Goal: Task Accomplishment & Management: Use online tool/utility

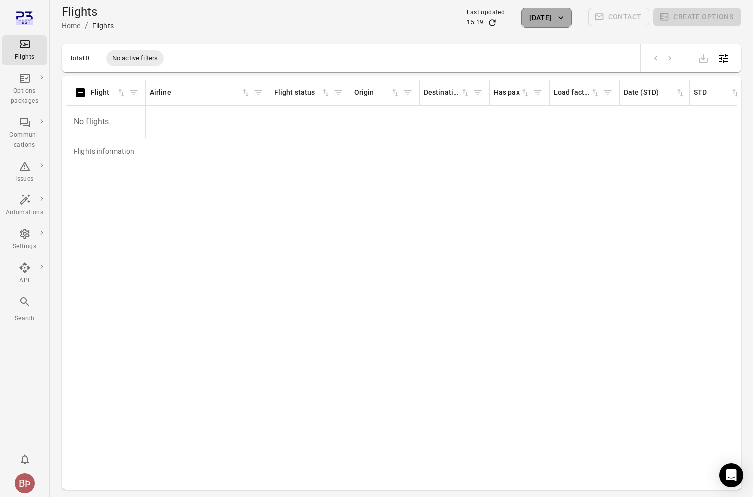
click at [564, 15] on icon "button" at bounding box center [560, 18] width 10 height 10
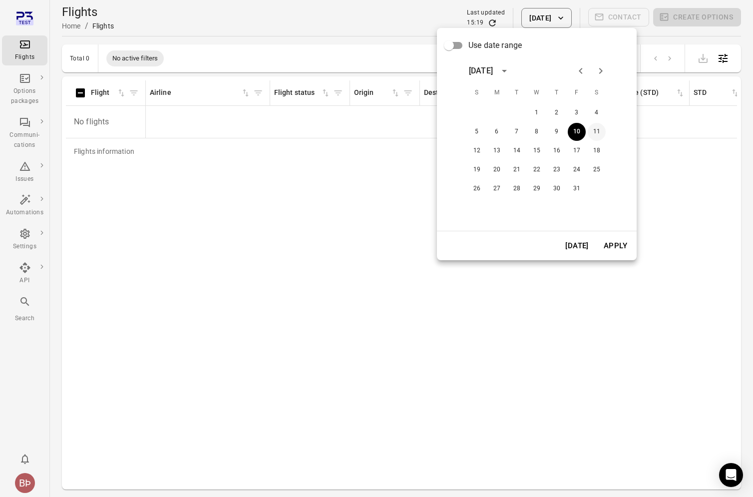
click at [596, 139] on button "11" at bounding box center [596, 132] width 18 height 18
click at [609, 241] on button "Apply" at bounding box center [615, 245] width 34 height 21
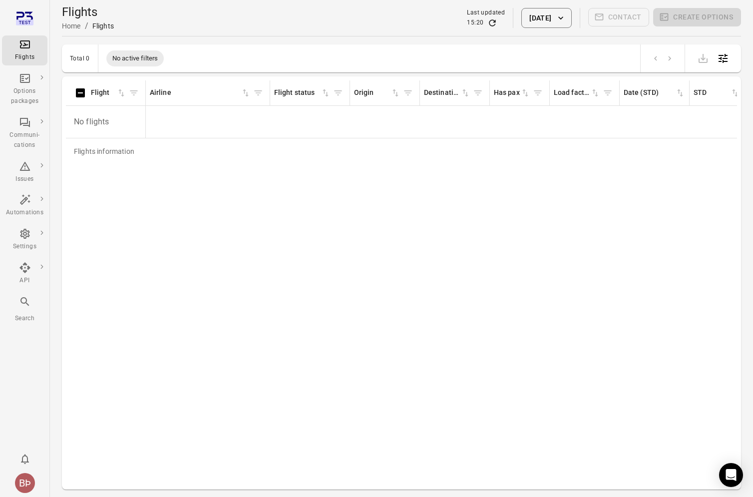
click at [489, 22] on icon "Refresh data" at bounding box center [492, 22] width 6 height 6
click at [98, 119] on link "BB123" at bounding box center [101, 118] width 21 height 8
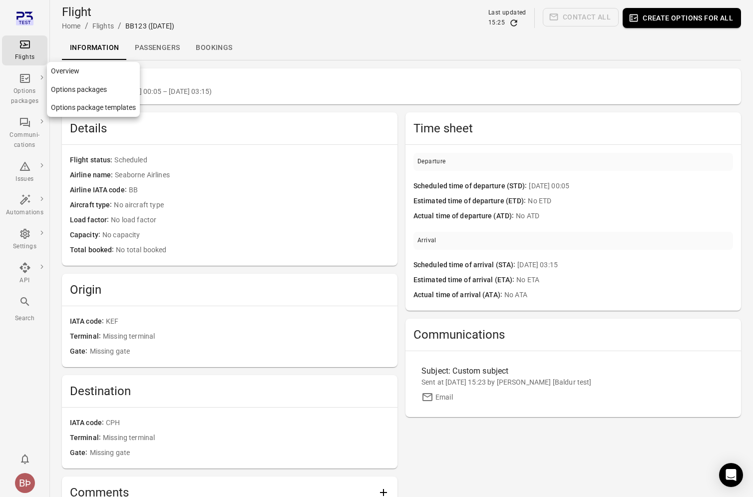
click at [35, 88] on div "Options packages" at bounding box center [24, 96] width 37 height 20
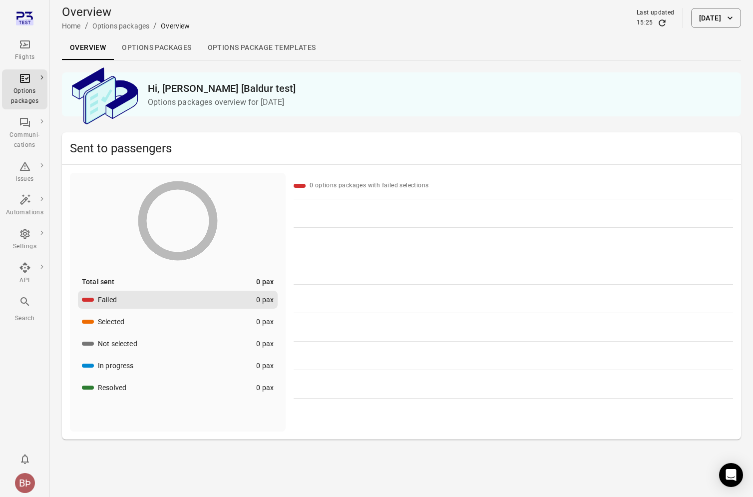
click at [88, 47] on link "Overview" at bounding box center [88, 48] width 52 height 24
click at [147, 53] on link "Options packages" at bounding box center [156, 48] width 85 height 24
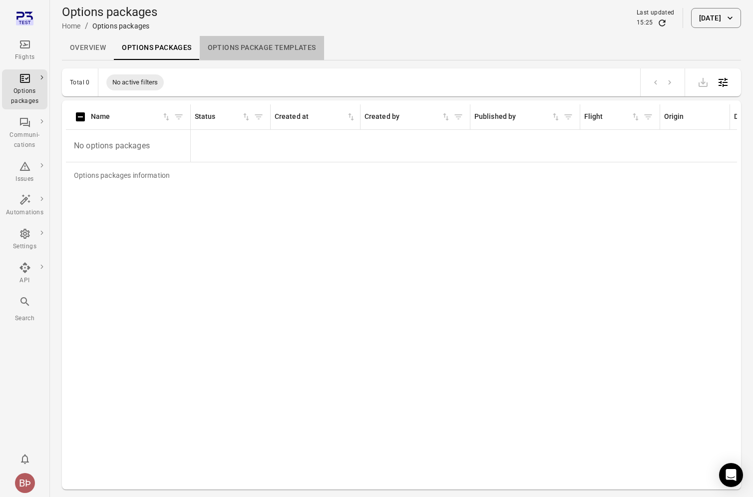
click at [231, 59] on link "Options package Templates" at bounding box center [262, 48] width 124 height 24
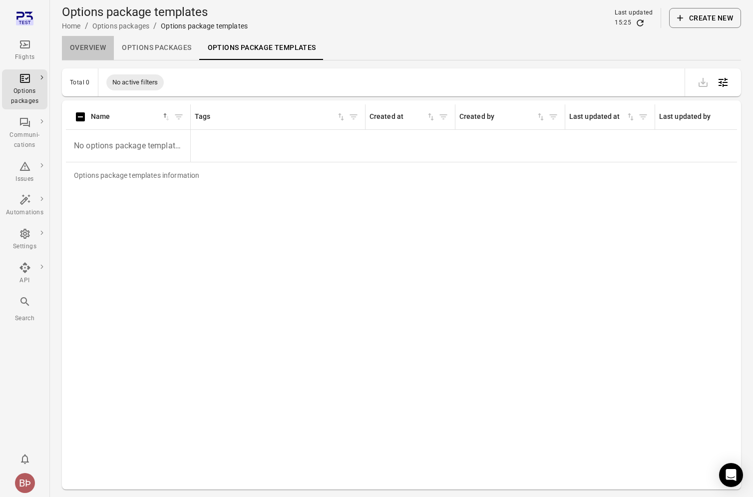
click at [94, 58] on link "Overview" at bounding box center [88, 48] width 52 height 24
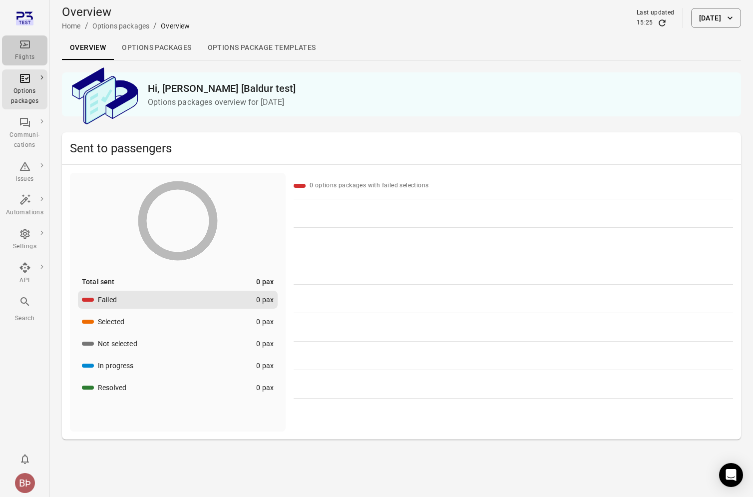
click at [35, 48] on div "Flights" at bounding box center [24, 50] width 37 height 24
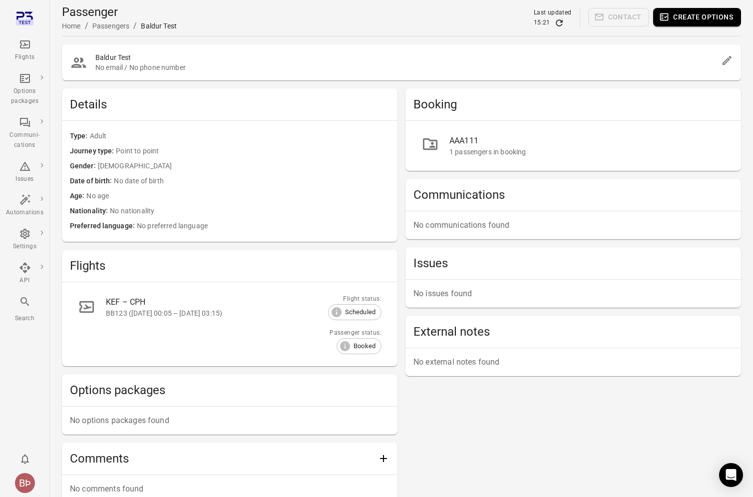
click at [178, 309] on div "BB123 ([DATE] 00:05 – [DATE] 03:15)" at bounding box center [215, 313] width 218 height 10
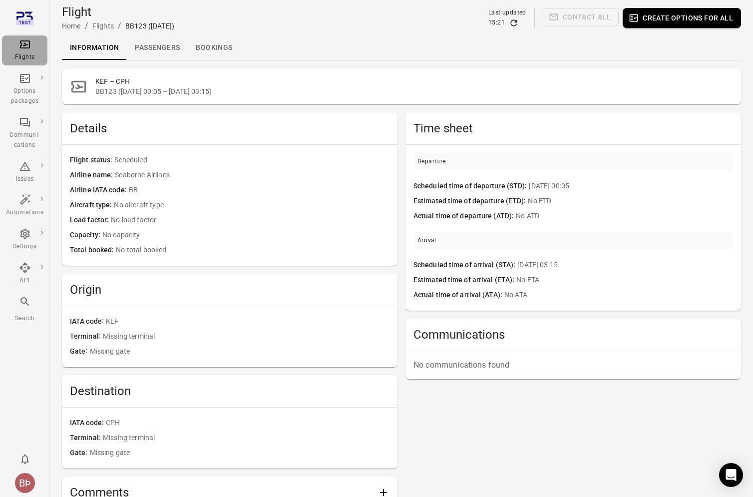
click at [25, 51] on div "Flights" at bounding box center [24, 50] width 37 height 24
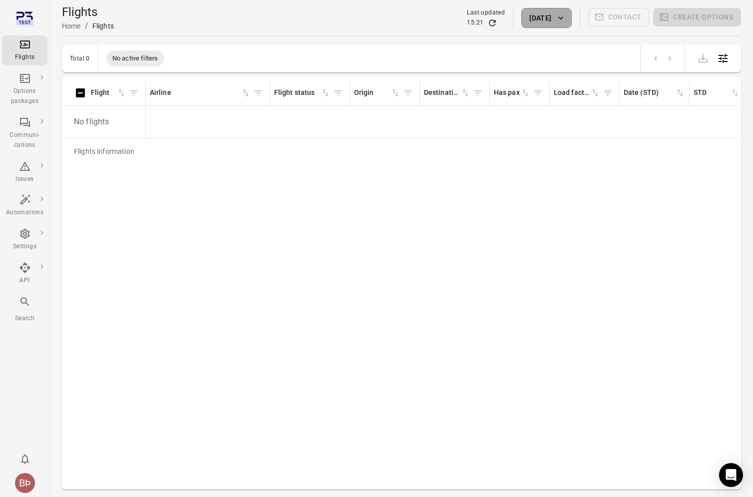
click at [555, 21] on button "10 Oct 2025" at bounding box center [546, 18] width 50 height 20
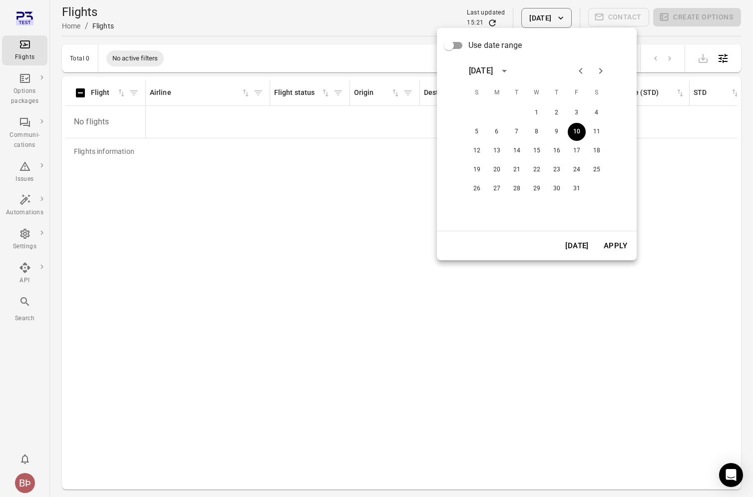
click at [593, 141] on div "1 2 3 4 5 6 7 8 9 10 11 12 13 14 15 16 17 18 19 20 21 22 23 24 25 26 27 28 29 3…" at bounding box center [537, 151] width 160 height 96
click at [600, 127] on button "11" at bounding box center [596, 132] width 18 height 18
click at [613, 237] on button "Apply" at bounding box center [615, 245] width 34 height 21
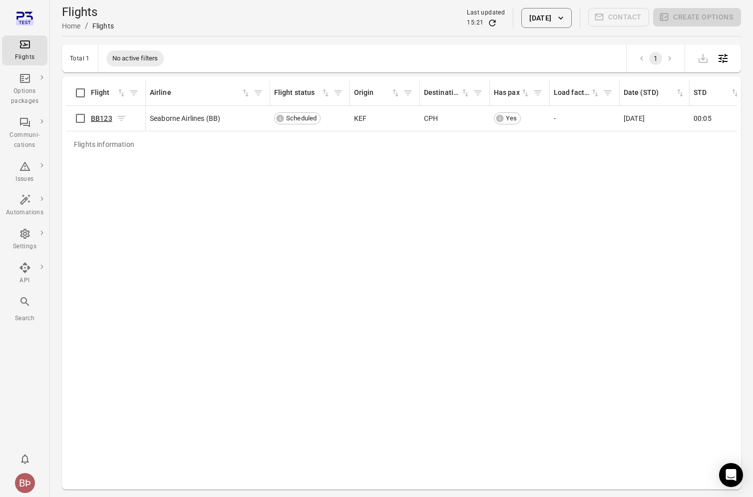
click at [96, 118] on link "BB123" at bounding box center [101, 118] width 21 height 8
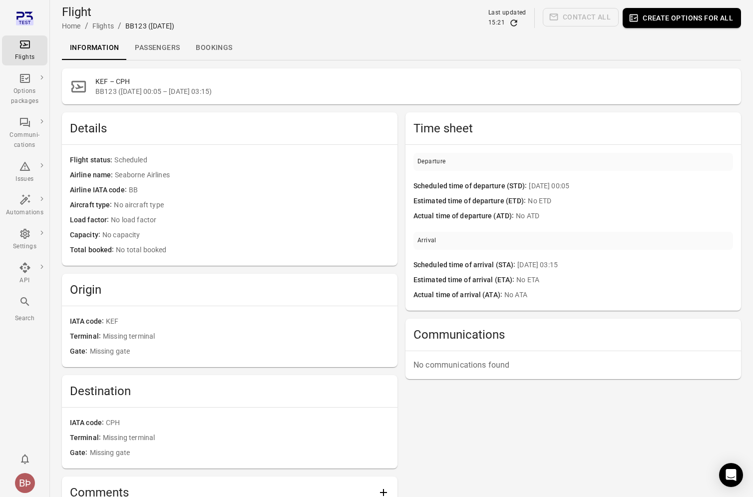
click at [178, 49] on link "Passengers" at bounding box center [157, 48] width 61 height 24
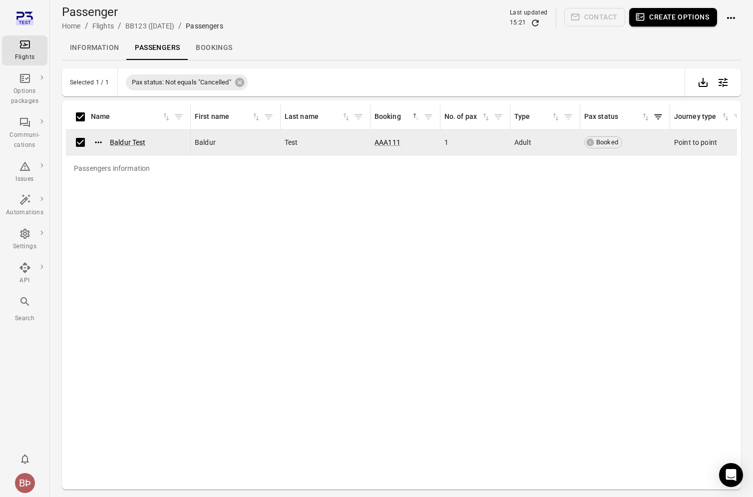
click at [664, 25] on button "Create options" at bounding box center [673, 17] width 88 height 18
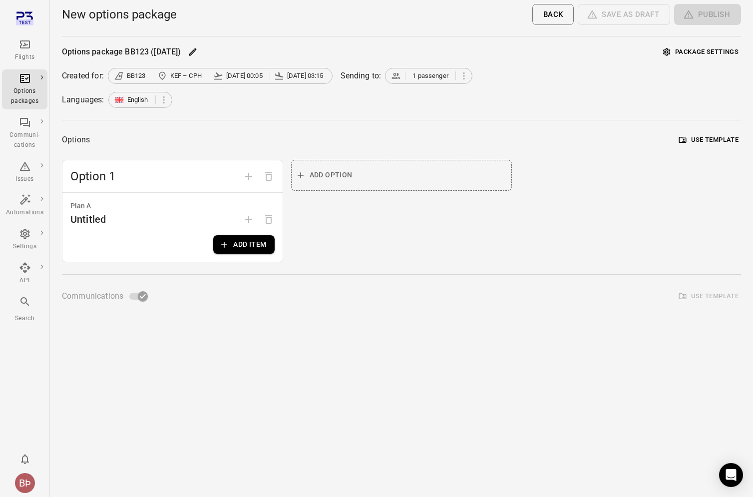
click at [246, 251] on button "Add item" at bounding box center [243, 244] width 61 height 18
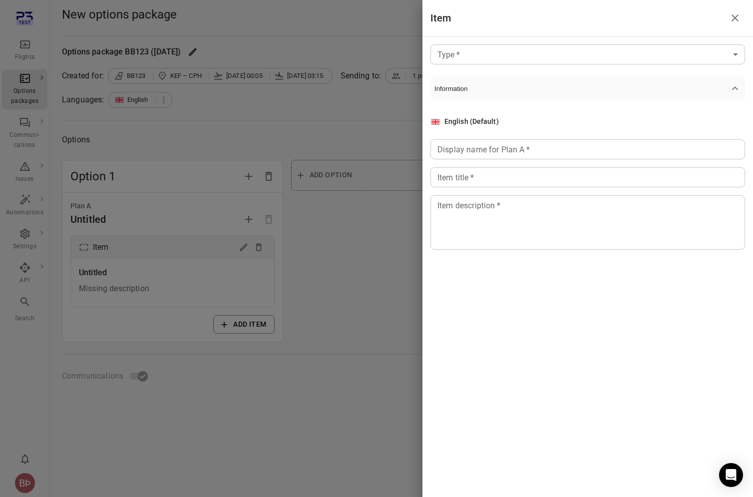
click at [578, 53] on body "Flights Options packages Communi-cations Issues Automations Settings API Search…" at bounding box center [376, 248] width 753 height 497
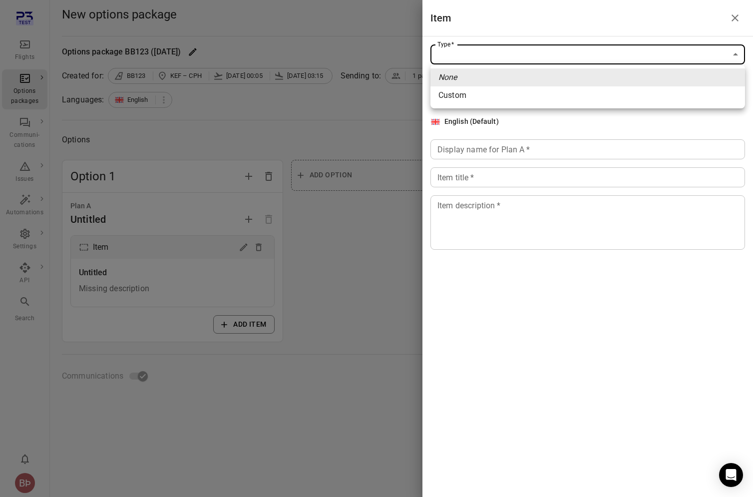
click at [549, 98] on li "Custom" at bounding box center [587, 95] width 314 height 18
type input "******"
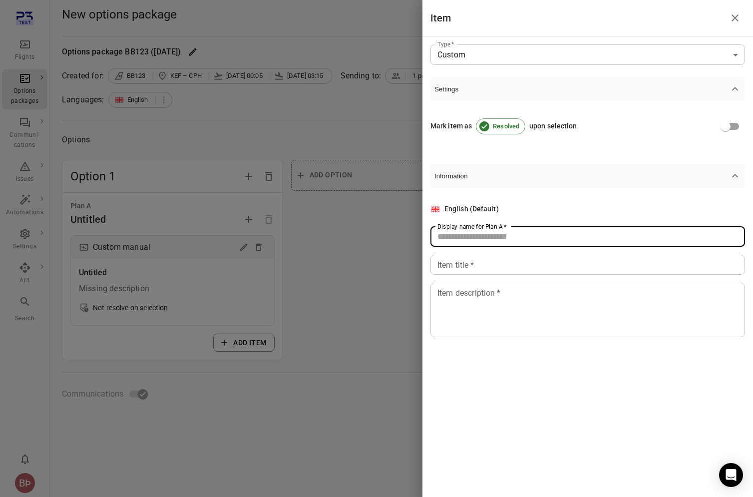
click at [481, 238] on input "Display name for Plan A   *" at bounding box center [587, 237] width 314 height 20
type input "******"
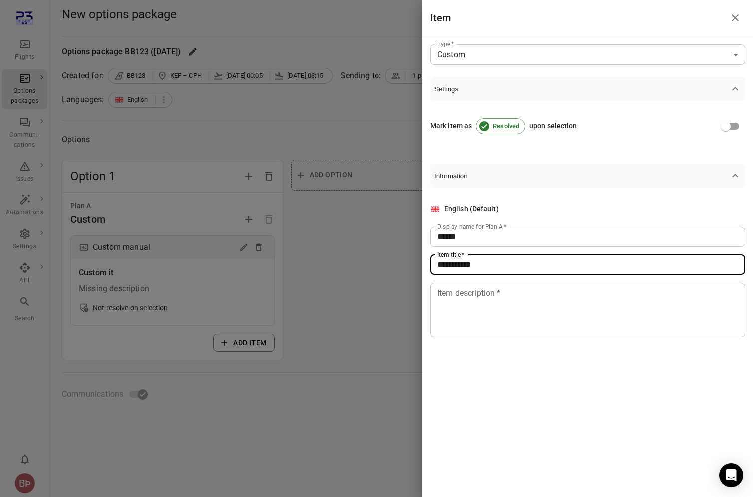
type input "**********"
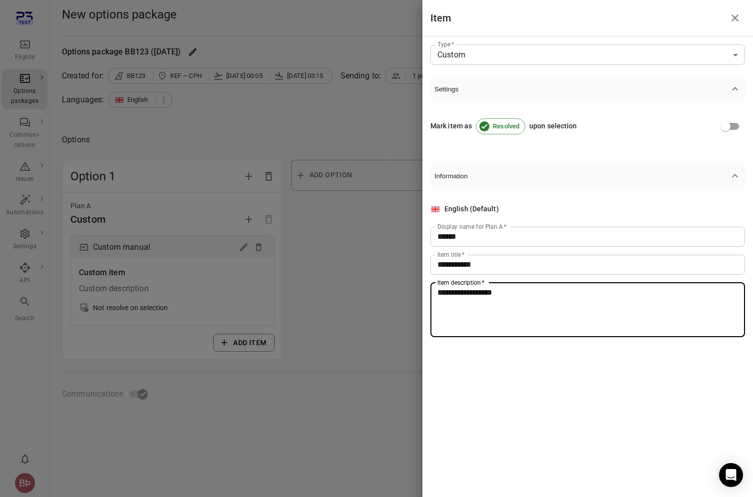
type textarea "**********"
click at [276, 341] on div at bounding box center [376, 248] width 753 height 497
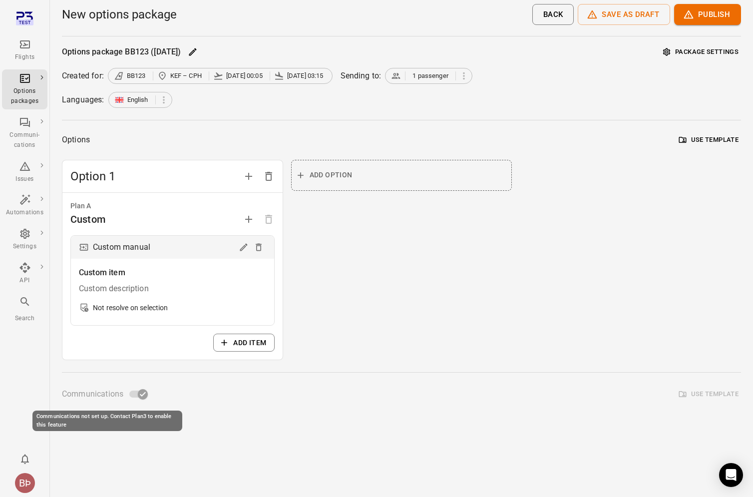
click at [141, 393] on span "Communications not set up. Contact Plan3 to enable this feature" at bounding box center [137, 393] width 17 height 7
click at [731, 13] on button "Publish" at bounding box center [707, 14] width 67 height 21
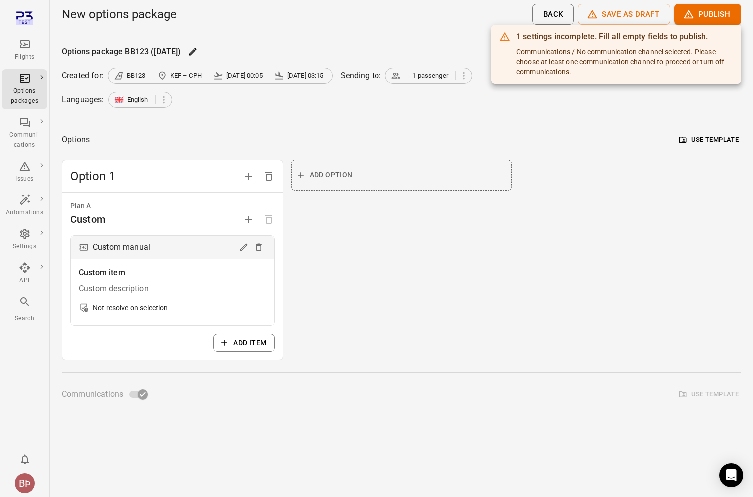
click at [556, 249] on div at bounding box center [376, 248] width 753 height 497
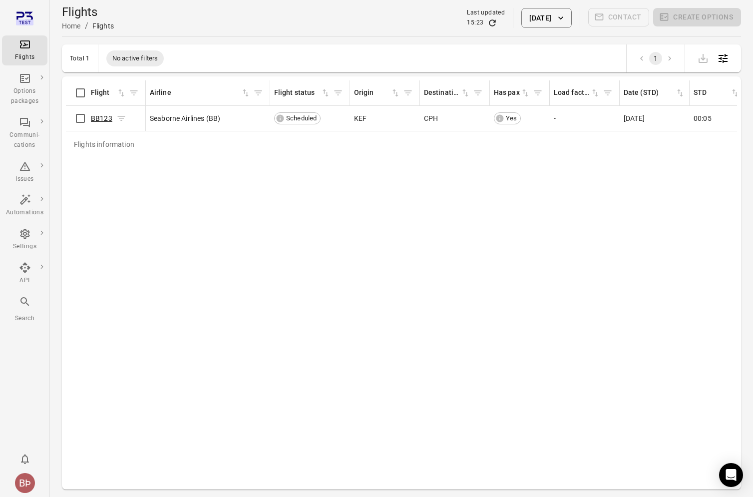
click at [103, 121] on link "BB123" at bounding box center [101, 118] width 21 height 8
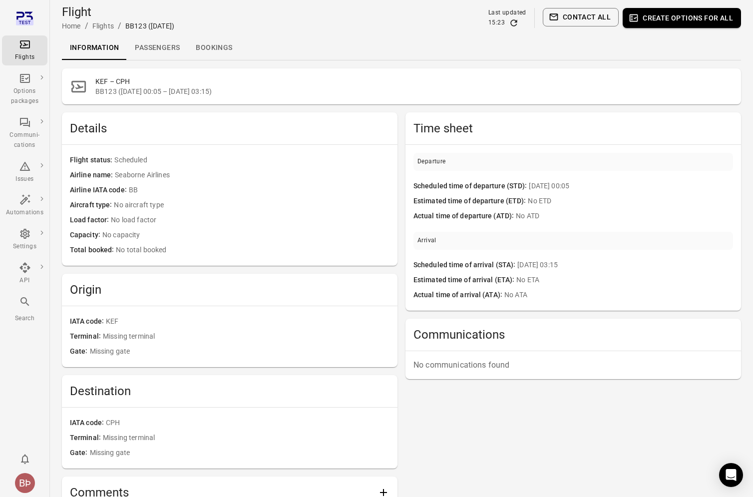
click at [156, 44] on link "Passengers" at bounding box center [157, 48] width 61 height 24
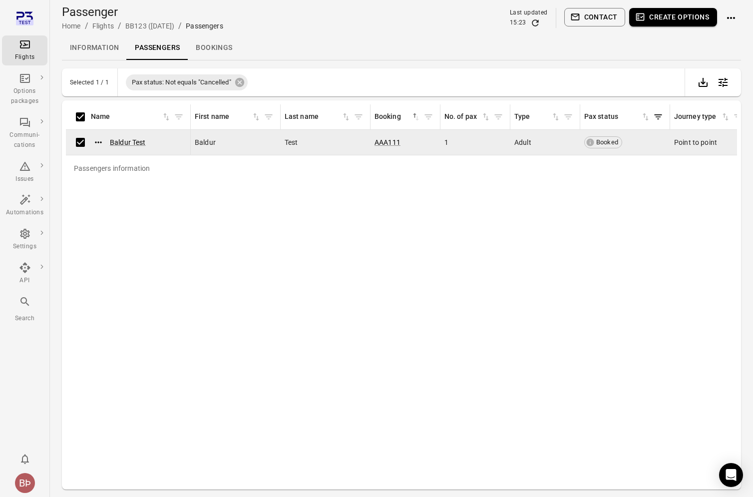
click at [679, 22] on button "Create options" at bounding box center [673, 17] width 88 height 18
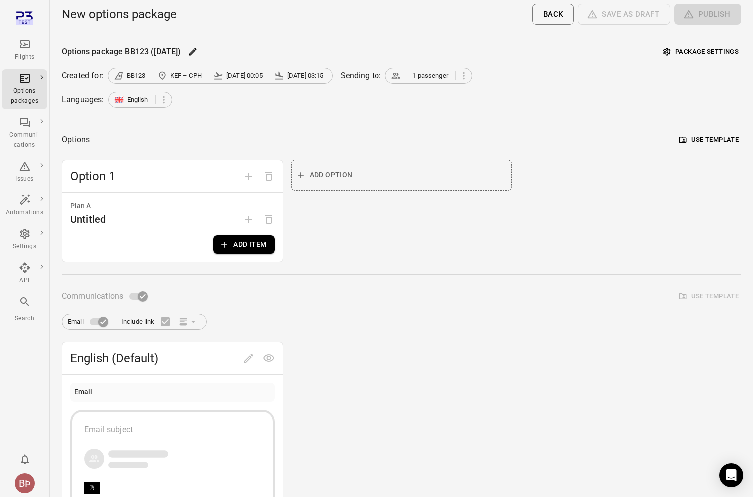
click at [234, 247] on button "Add item" at bounding box center [243, 244] width 61 height 18
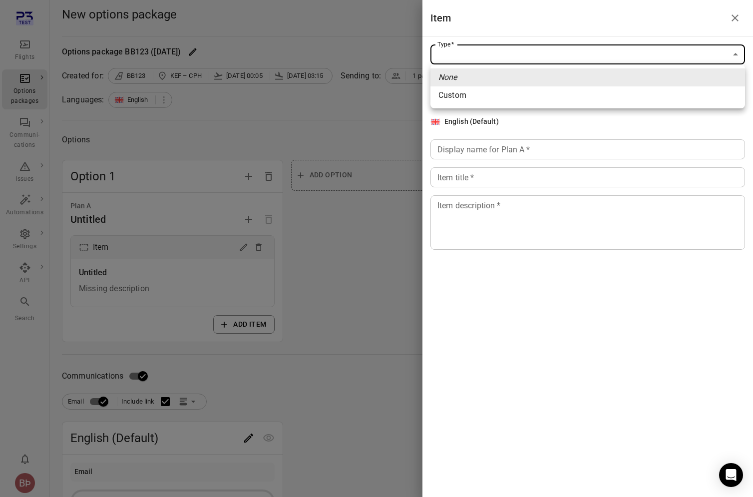
click at [515, 52] on body "Flights Options packages Communi-cations Issues Automations Settings API Search…" at bounding box center [376, 347] width 753 height 695
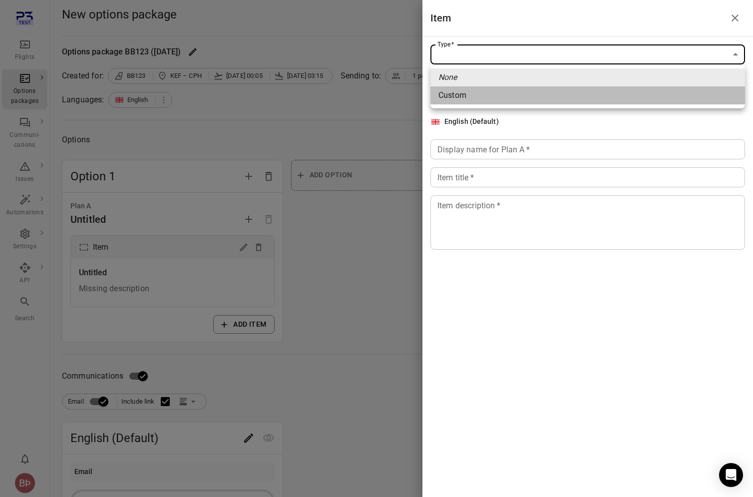
click at [485, 93] on li "Custom" at bounding box center [587, 95] width 314 height 18
type input "******"
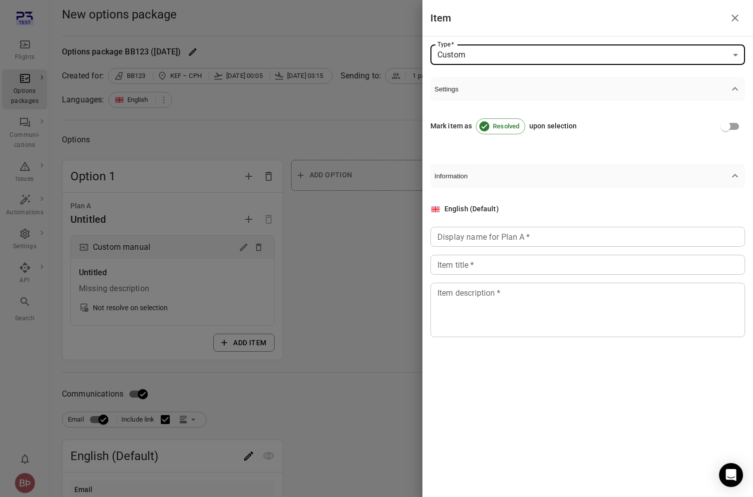
click at [479, 232] on input "Display name for Plan A   *" at bounding box center [587, 237] width 314 height 20
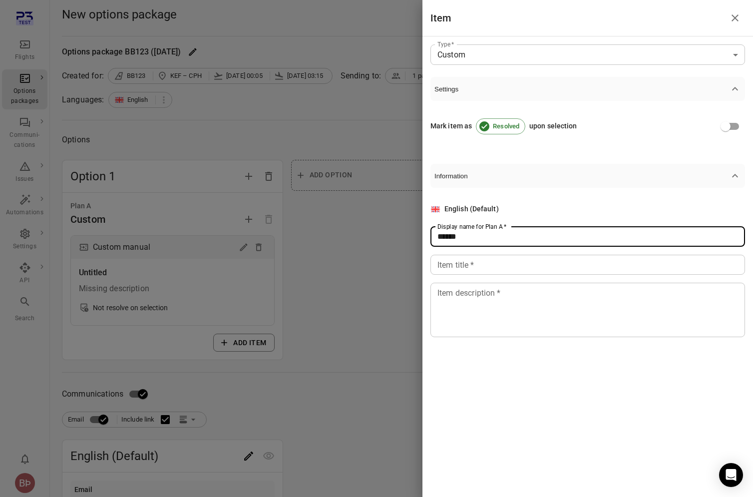
type input "******"
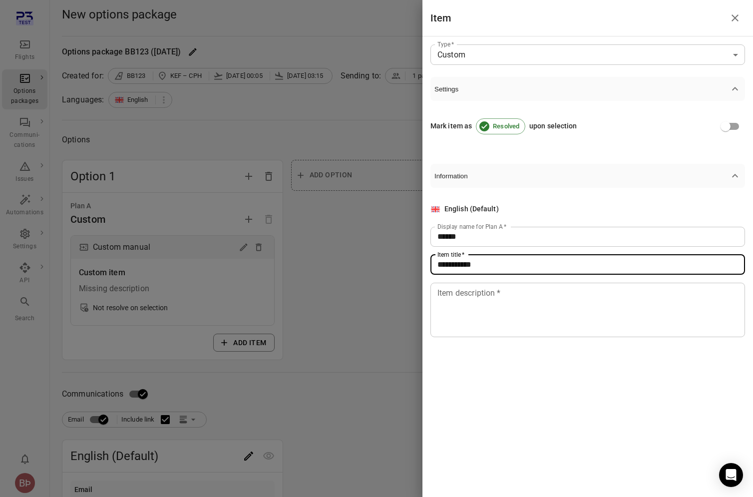
type input "**********"
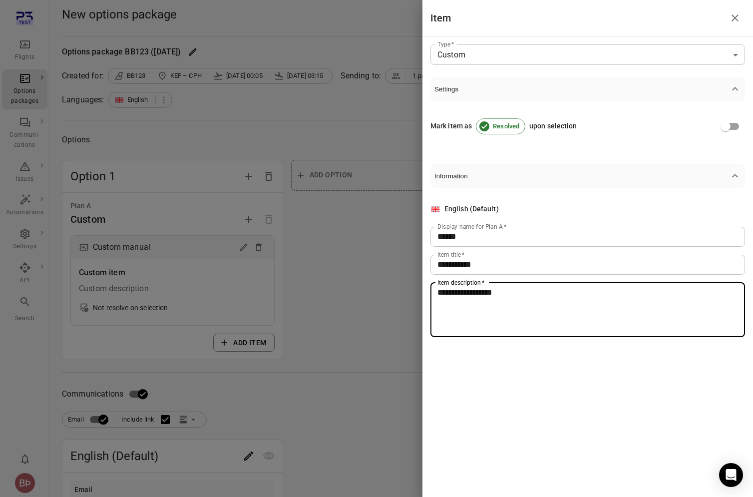
type textarea "**********"
click at [299, 364] on div at bounding box center [376, 248] width 753 height 497
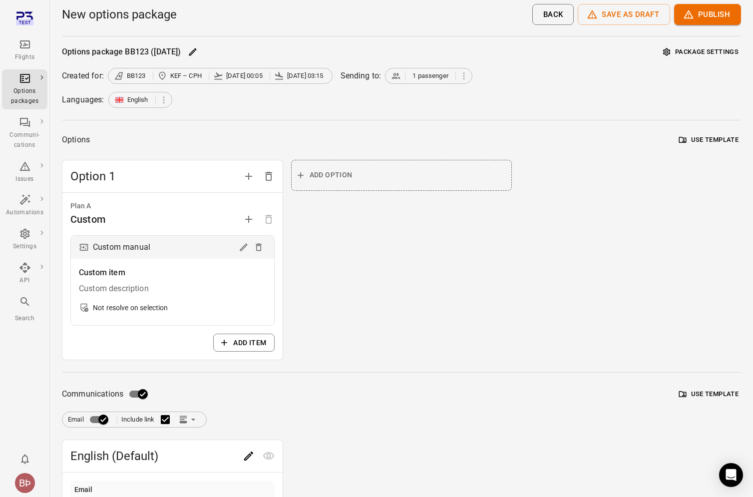
scroll to position [216, 0]
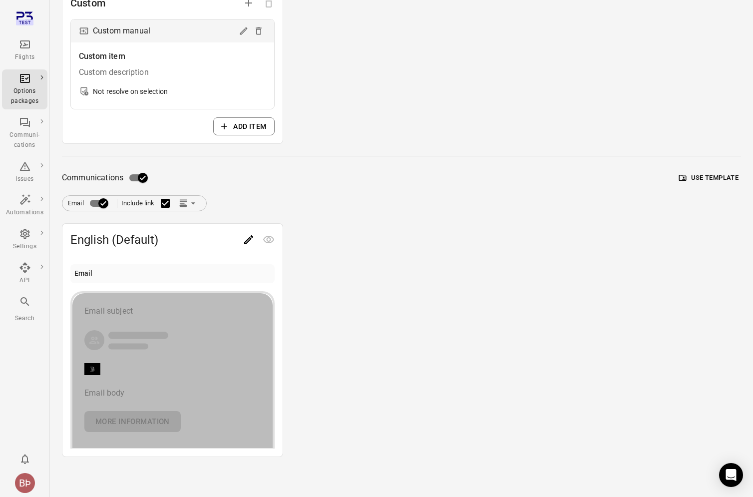
click at [153, 311] on div "Email subject" at bounding box center [172, 311] width 176 height 12
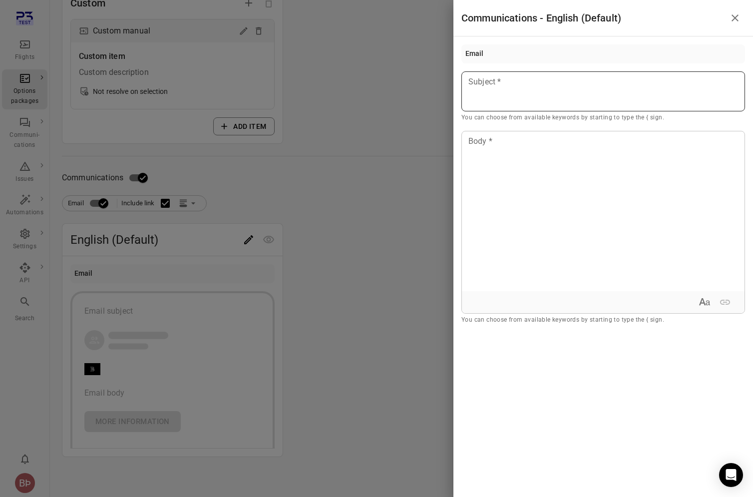
click at [546, 96] on div at bounding box center [602, 91] width 283 height 40
click at [397, 227] on div at bounding box center [376, 248] width 753 height 497
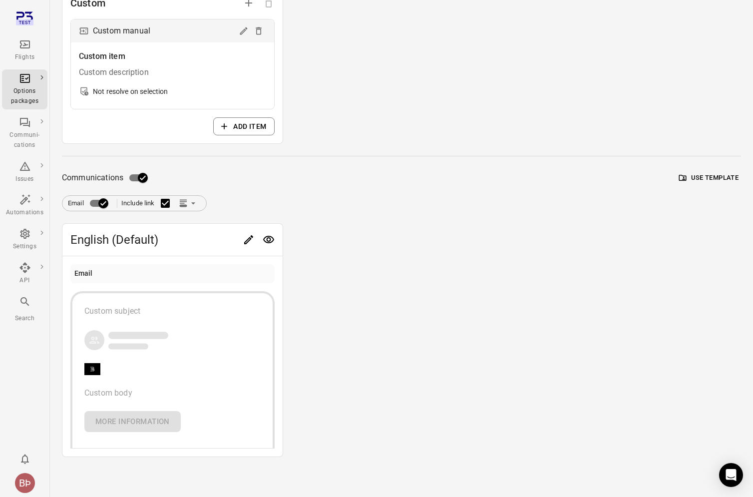
scroll to position [0, 0]
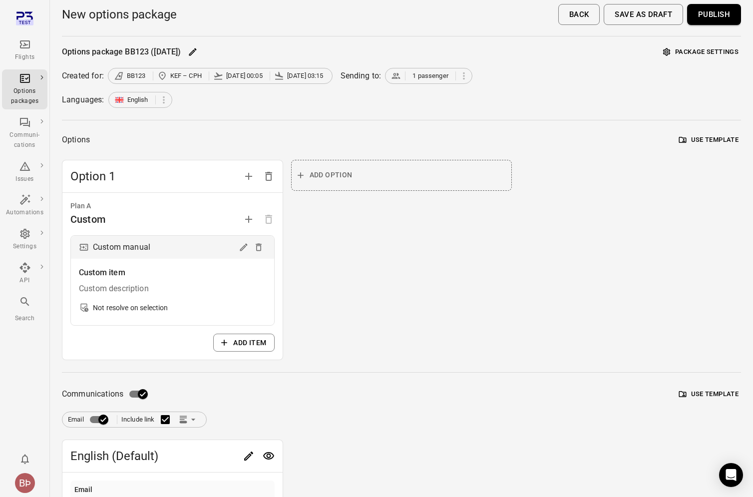
click at [723, 24] on button "Publish" at bounding box center [714, 14] width 54 height 21
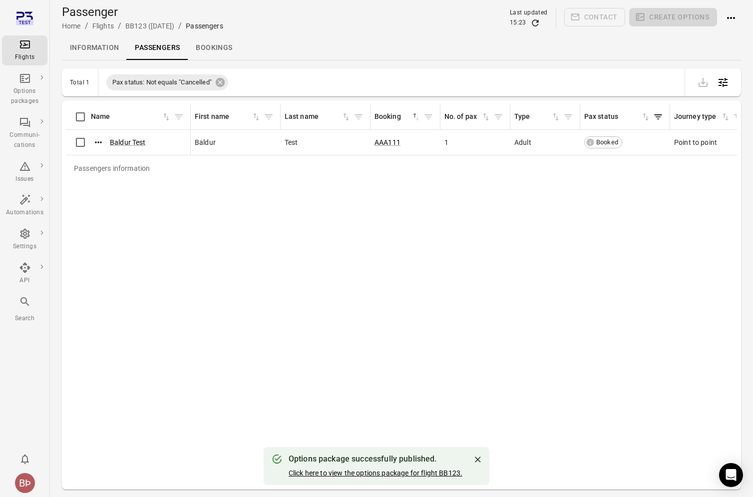
click at [452, 471] on link "Click here to view the options package for flight BB123." at bounding box center [375, 473] width 174 height 8
click at [548, 360] on div "Passengers information Name First name Last name Booking sorted ascending No. o…" at bounding box center [401, 294] width 671 height 381
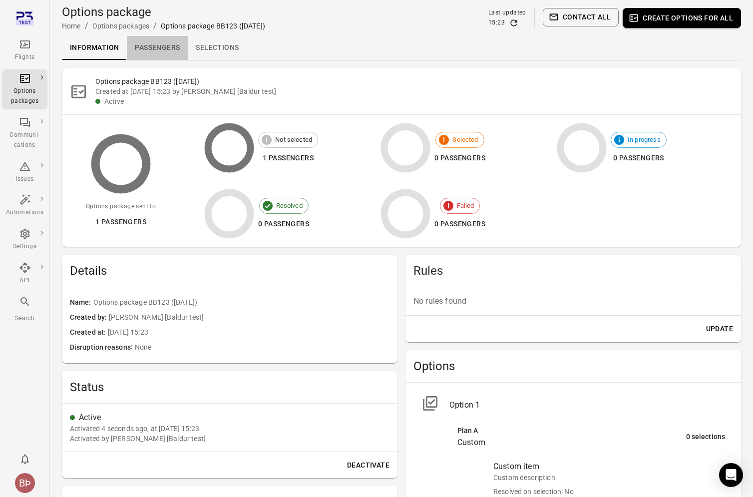
click at [147, 45] on link "Passengers" at bounding box center [157, 48] width 61 height 24
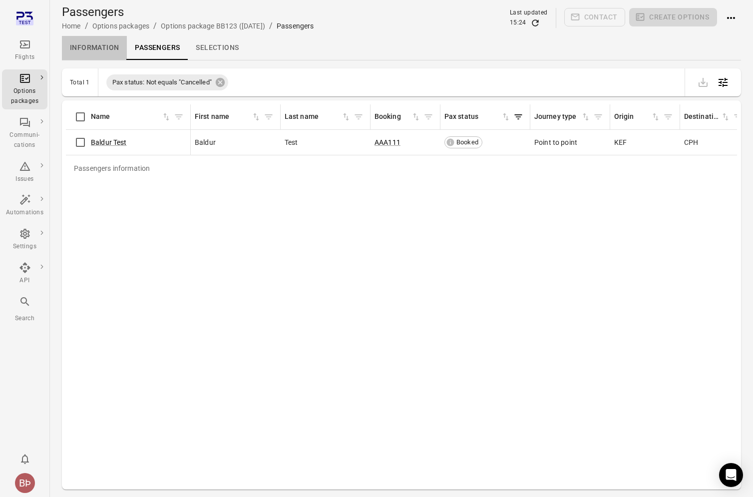
click at [118, 53] on link "Information" at bounding box center [94, 48] width 65 height 24
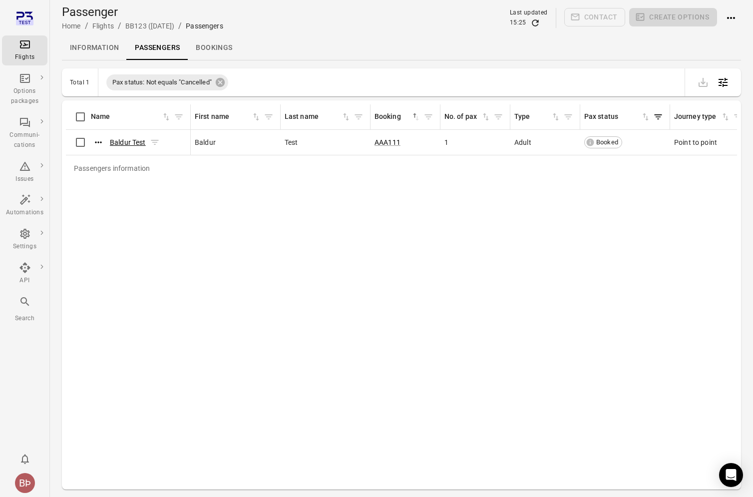
click at [123, 142] on link "Baldur Test" at bounding box center [128, 142] width 36 height 8
click at [293, 251] on div "Passengers information Name First name Last name Booking sorted ascending No. o…" at bounding box center [401, 294] width 671 height 381
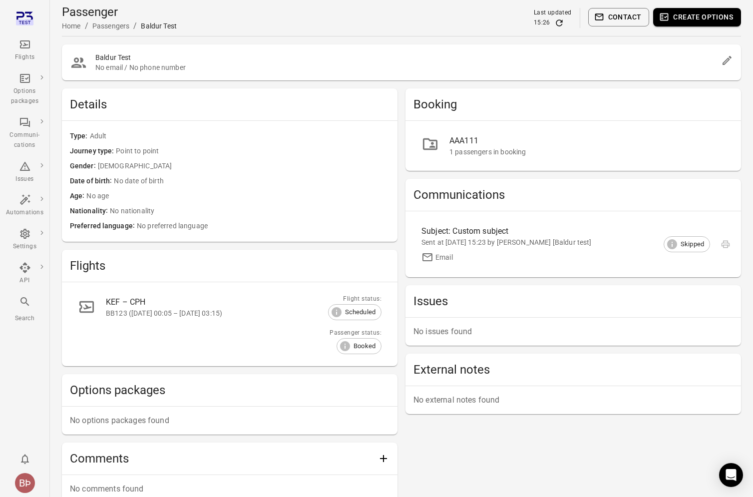
scroll to position [62, 0]
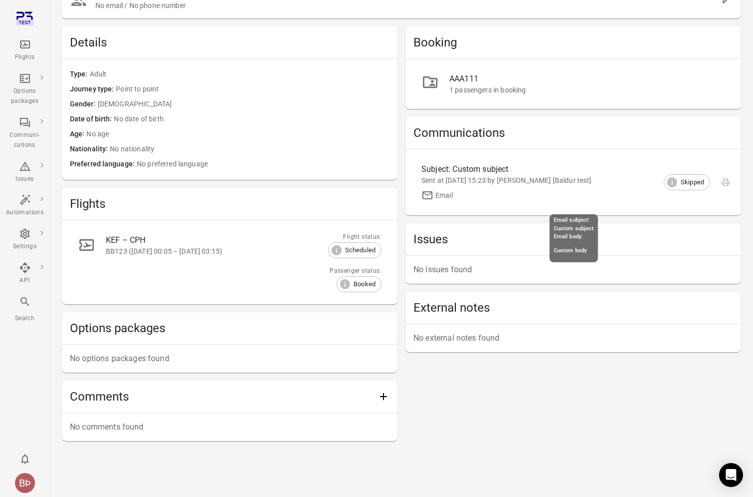
click at [483, 187] on div "Subject: Custom subject Sent at 10 Oct 2025 15:23 by Baldur Þór Emilsson [Baldu…" at bounding box center [564, 182] width 287 height 38
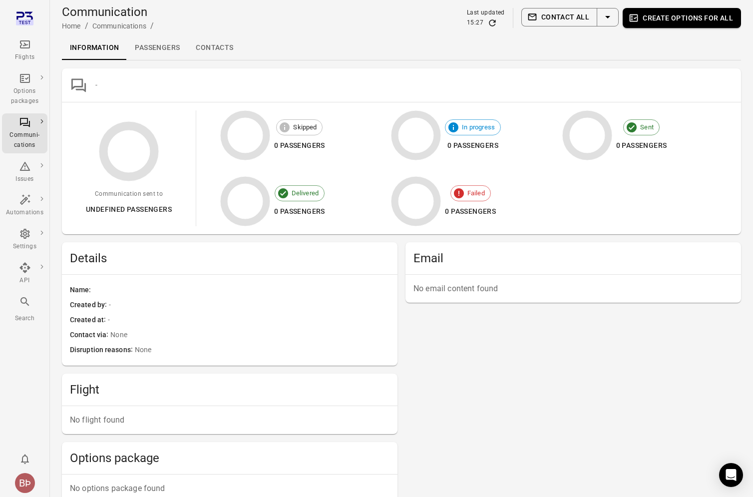
click at [170, 50] on link "Passengers" at bounding box center [157, 48] width 61 height 24
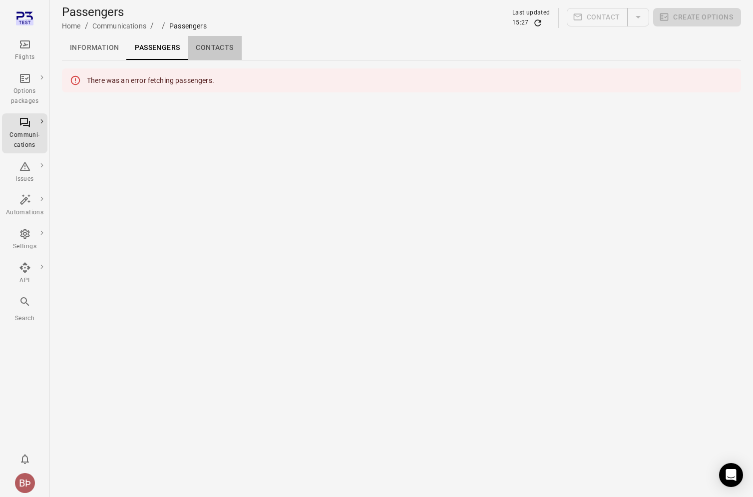
click at [212, 55] on link "Contacts" at bounding box center [214, 48] width 53 height 24
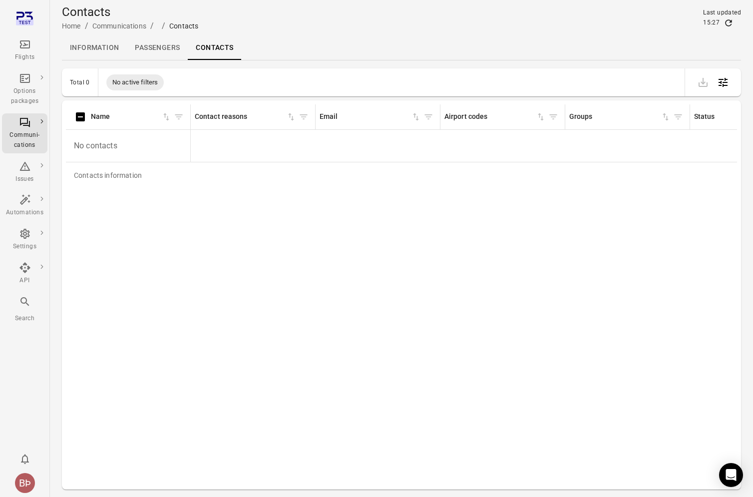
click at [97, 52] on link "Information" at bounding box center [94, 48] width 65 height 24
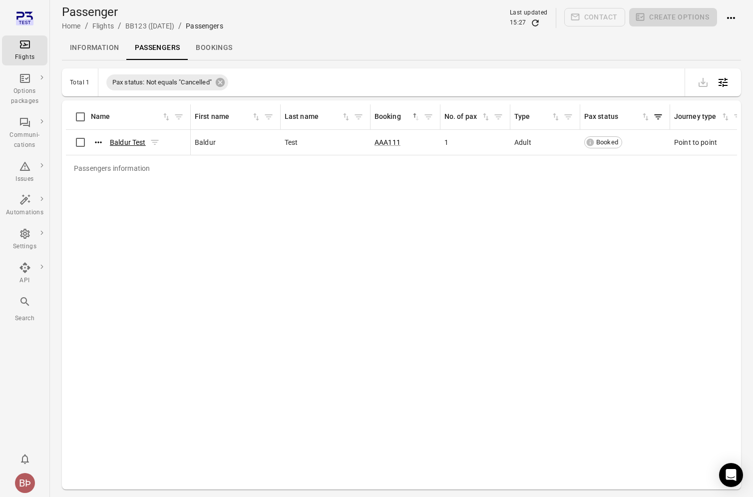
click at [130, 146] on link "Baldur Test" at bounding box center [128, 142] width 36 height 8
click at [27, 54] on div "Flights" at bounding box center [24, 57] width 37 height 10
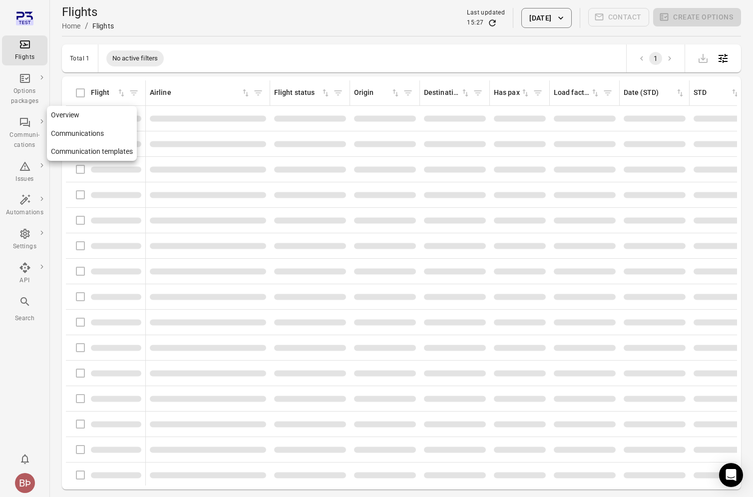
click at [25, 130] on div "Communi-cations" at bounding box center [24, 133] width 37 height 34
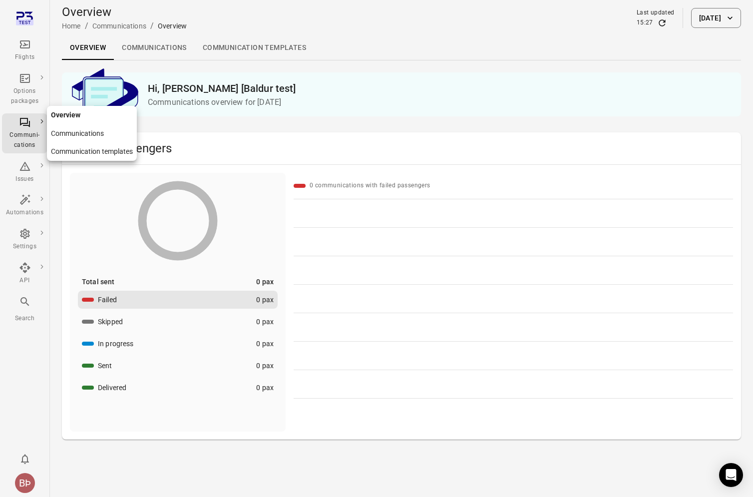
click at [61, 118] on link "Overview" at bounding box center [92, 115] width 90 height 18
click at [139, 53] on link "Communications" at bounding box center [154, 48] width 81 height 24
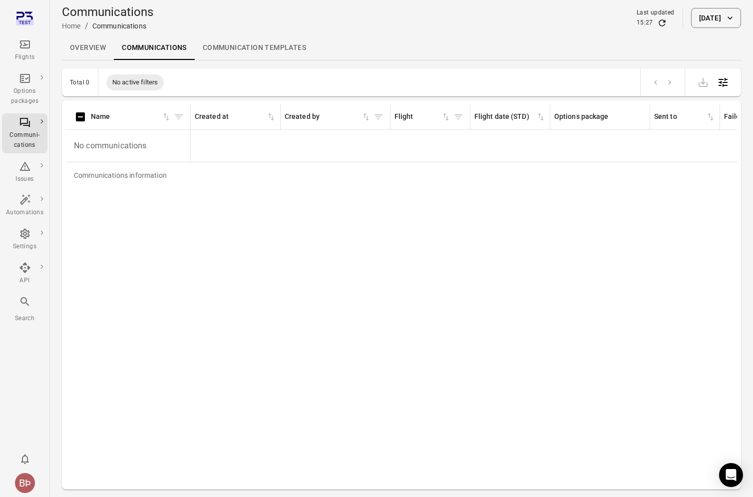
click at [227, 53] on link "Communication templates" at bounding box center [254, 48] width 119 height 24
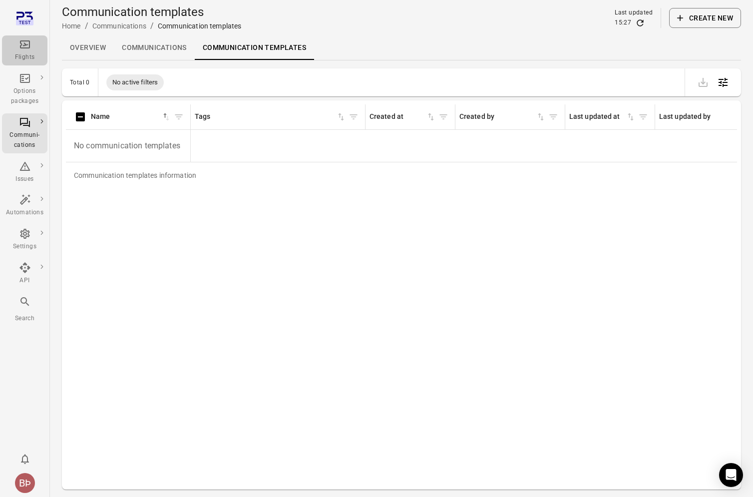
click at [25, 44] on icon "Main navigation" at bounding box center [25, 44] width 10 height 8
